Goal: Task Accomplishment & Management: Manage account settings

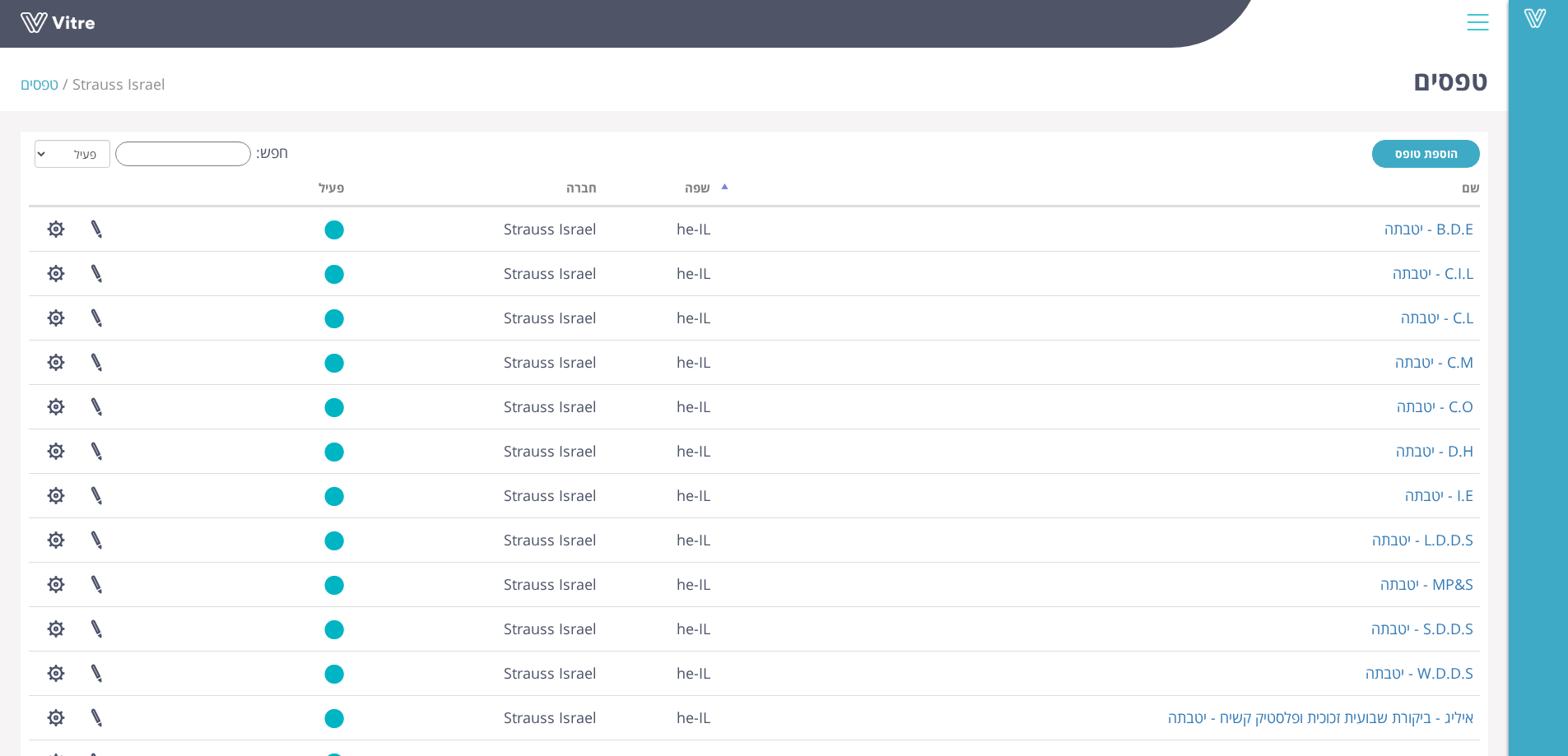
click at [41, 85] on li "טפסים" at bounding box center [46, 85] width 52 height 21
click at [40, 24] on link at bounding box center [82, 27] width 124 height 30
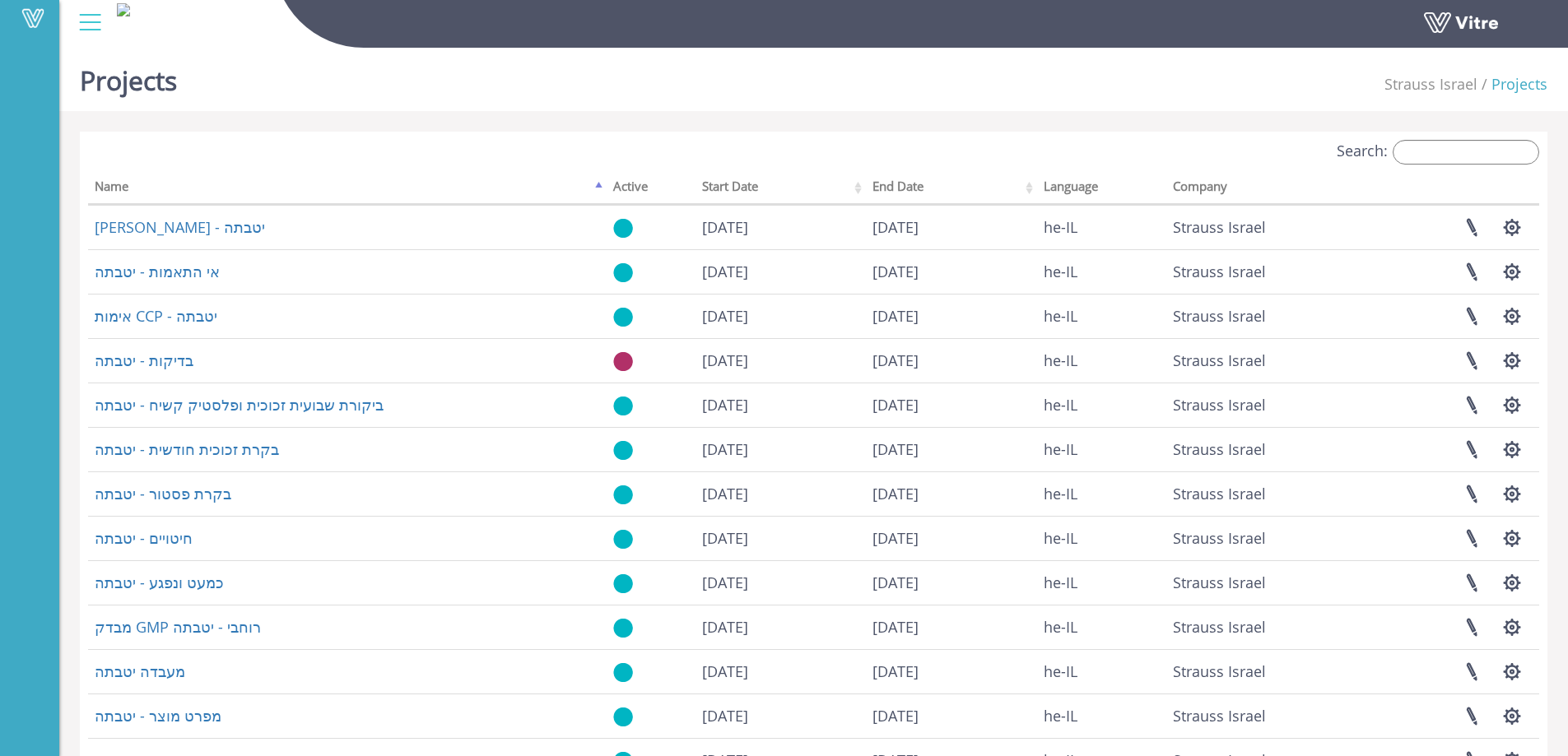
click at [90, 16] on div at bounding box center [90, 22] width 37 height 44
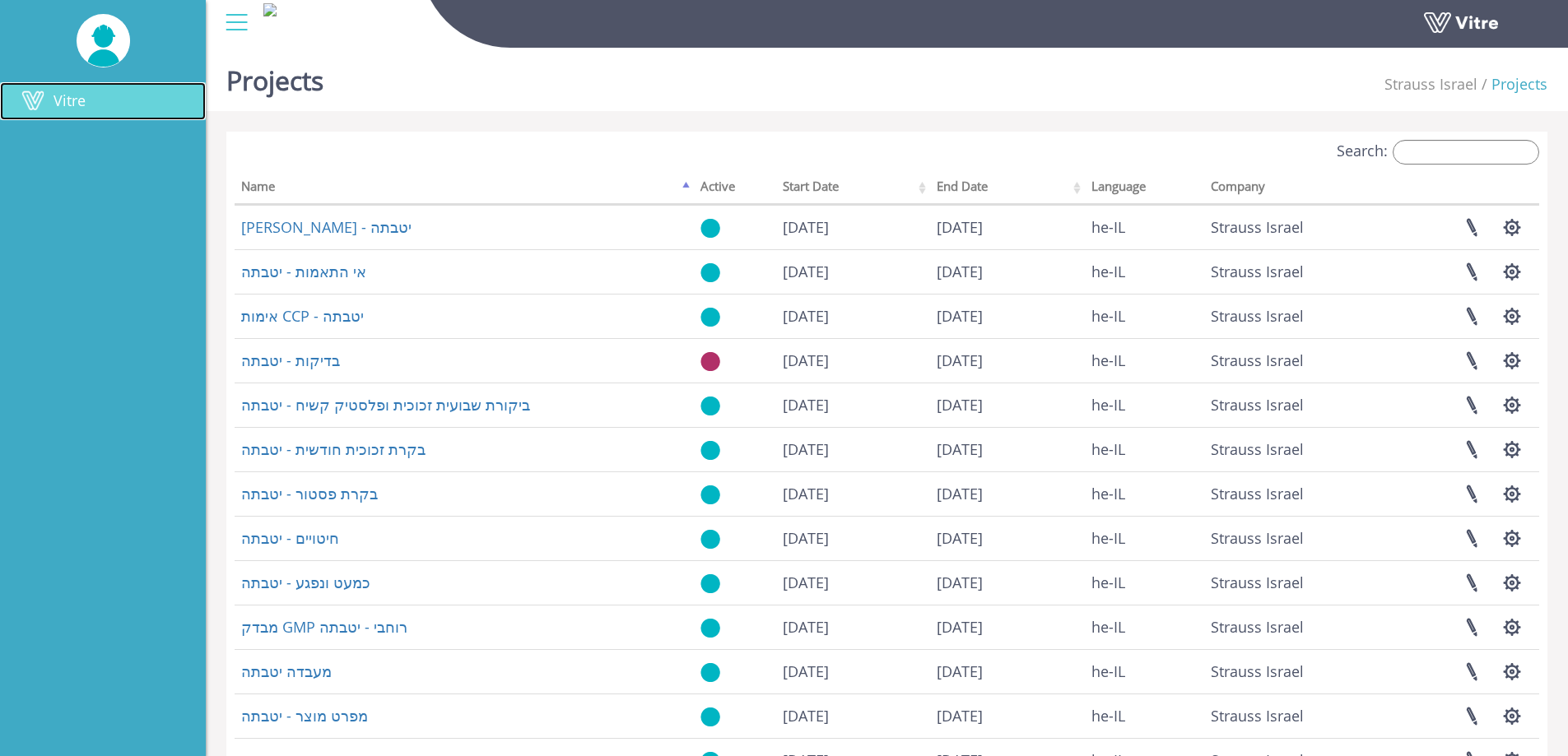
click at [83, 96] on span "Vitre" at bounding box center [69, 100] width 32 height 20
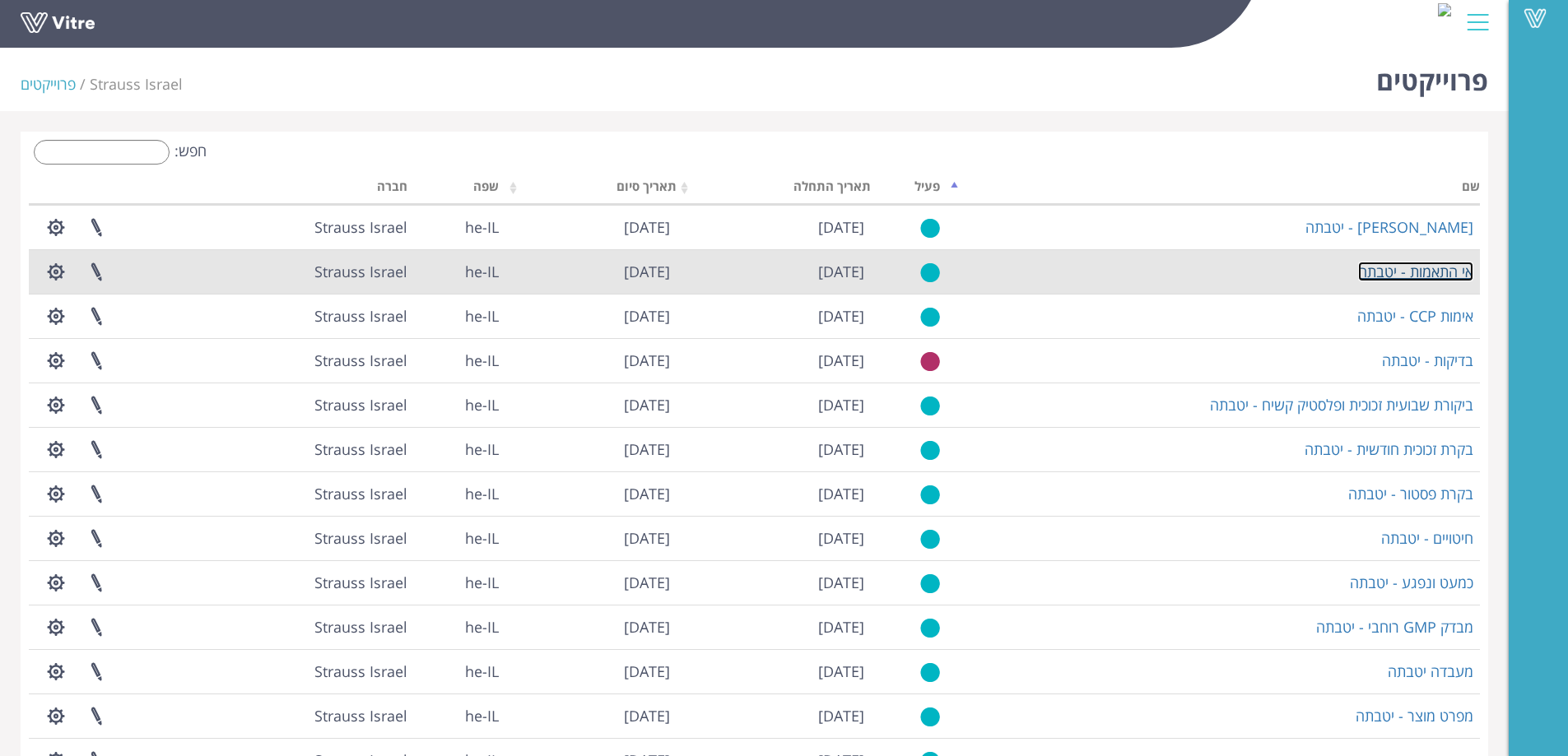
click at [1442, 266] on link "אי התאמות - יטבתה" at bounding box center [1416, 272] width 115 height 20
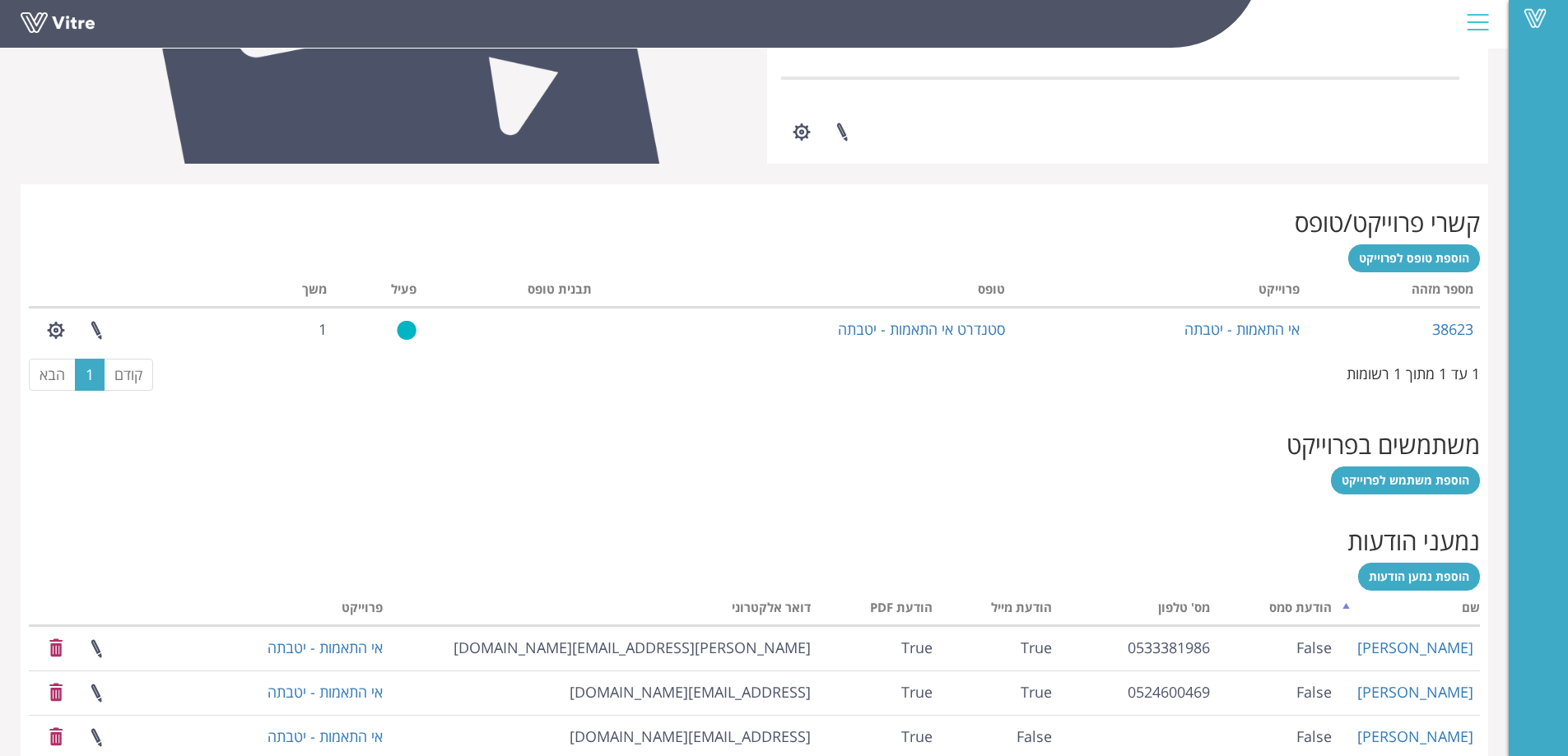
scroll to position [690, 0]
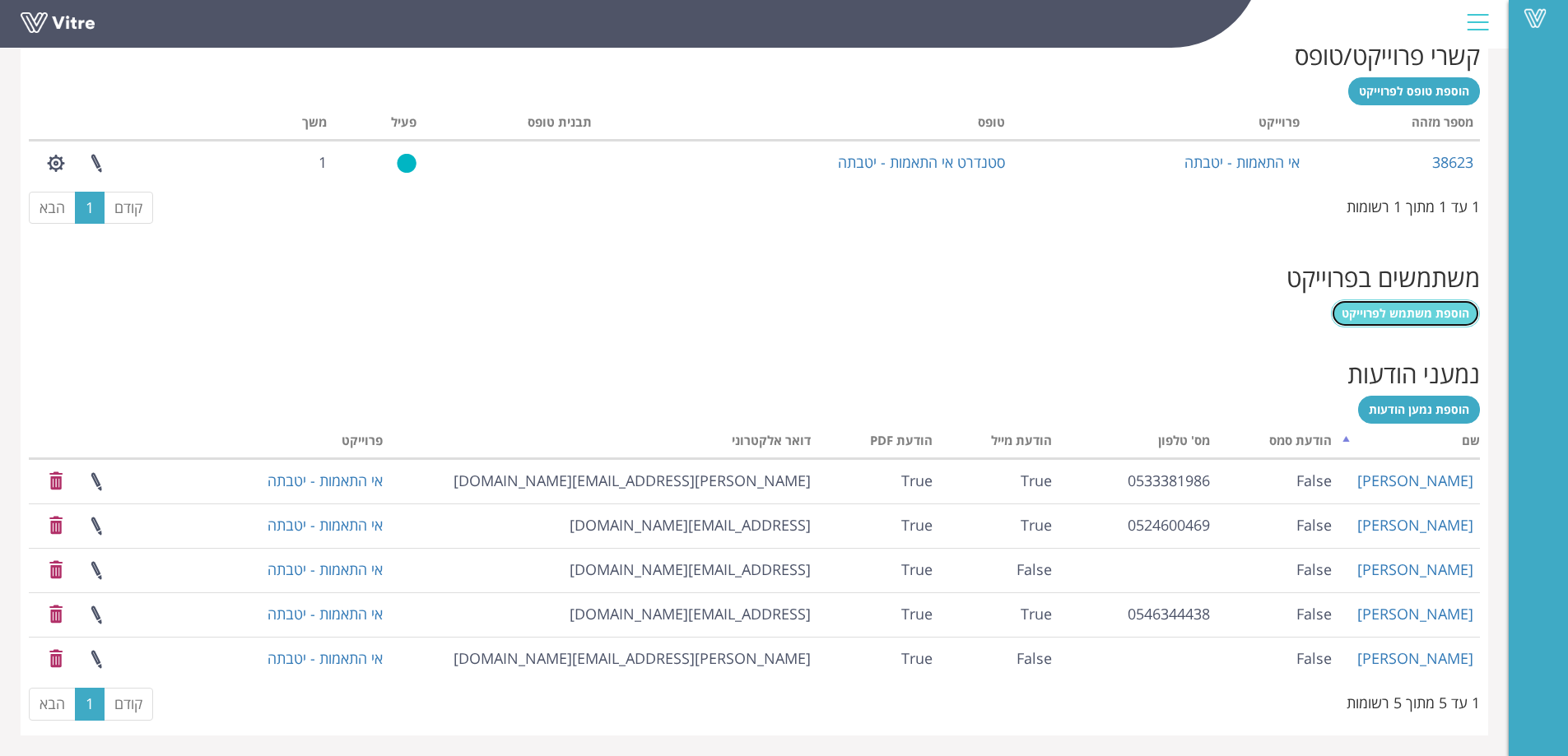
click at [1399, 310] on span "הוספת משתמש לפרוייקט" at bounding box center [1405, 313] width 128 height 16
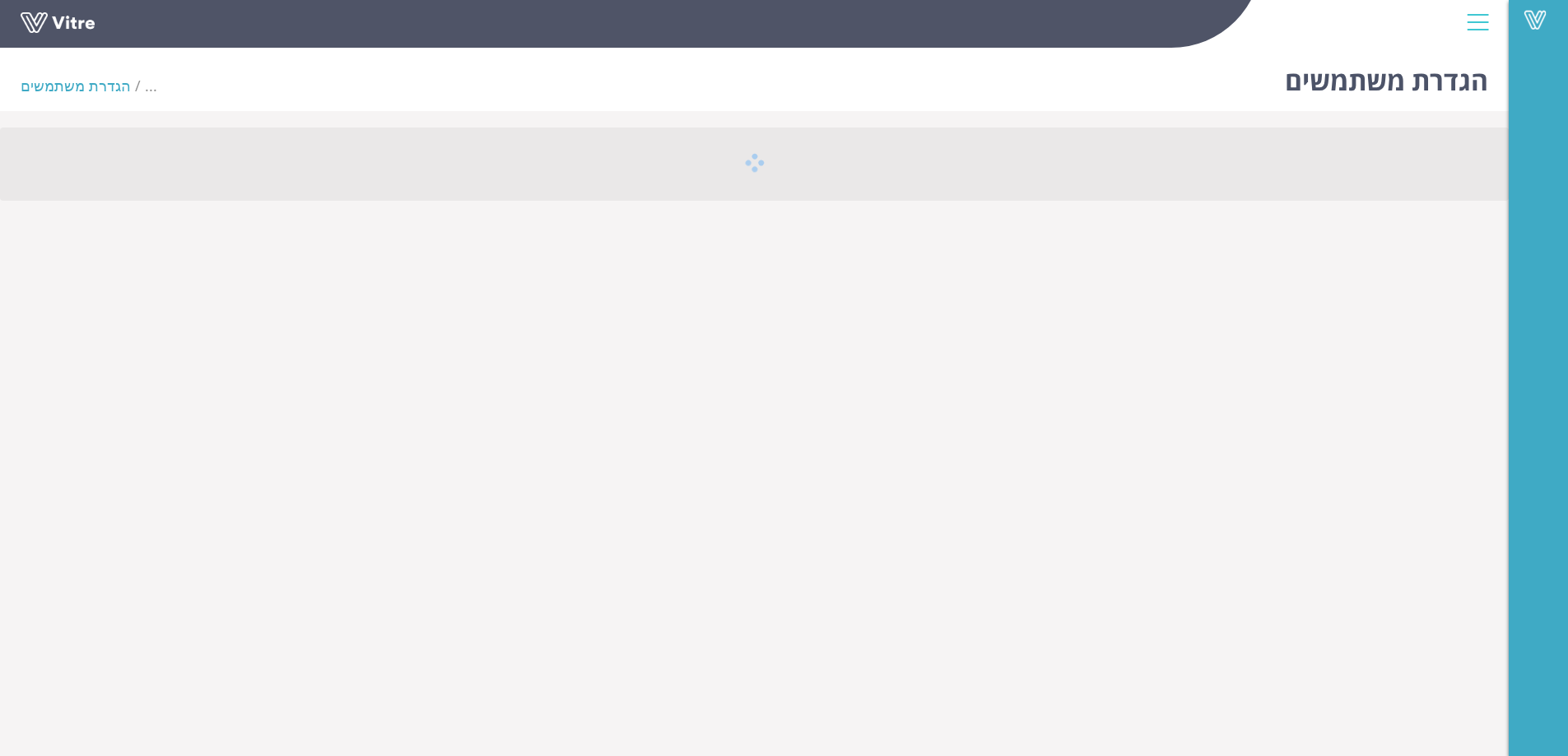
click at [1482, 25] on div at bounding box center [1477, 22] width 37 height 44
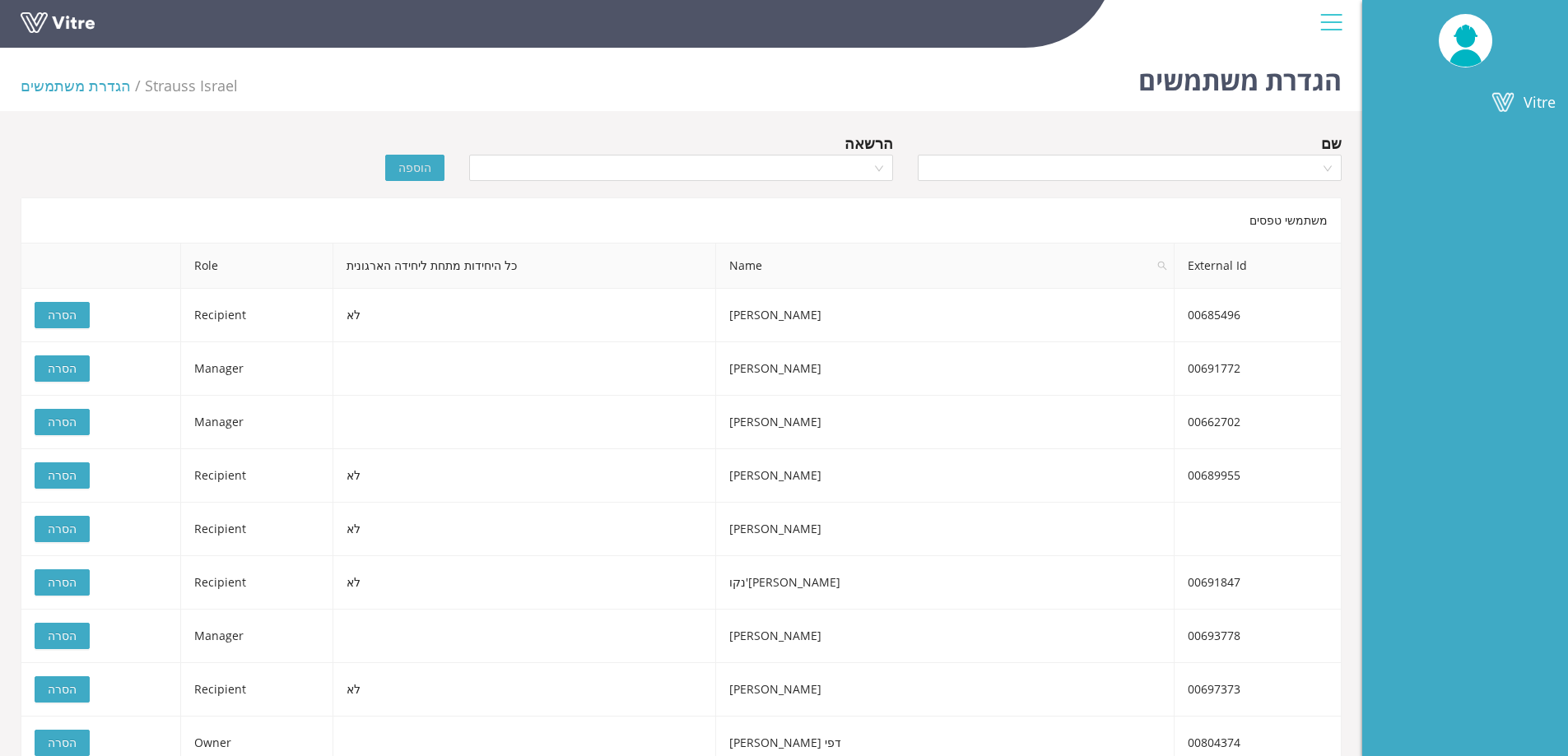
click at [1322, 22] on div at bounding box center [1331, 22] width 37 height 44
